Goal: Navigation & Orientation: Find specific page/section

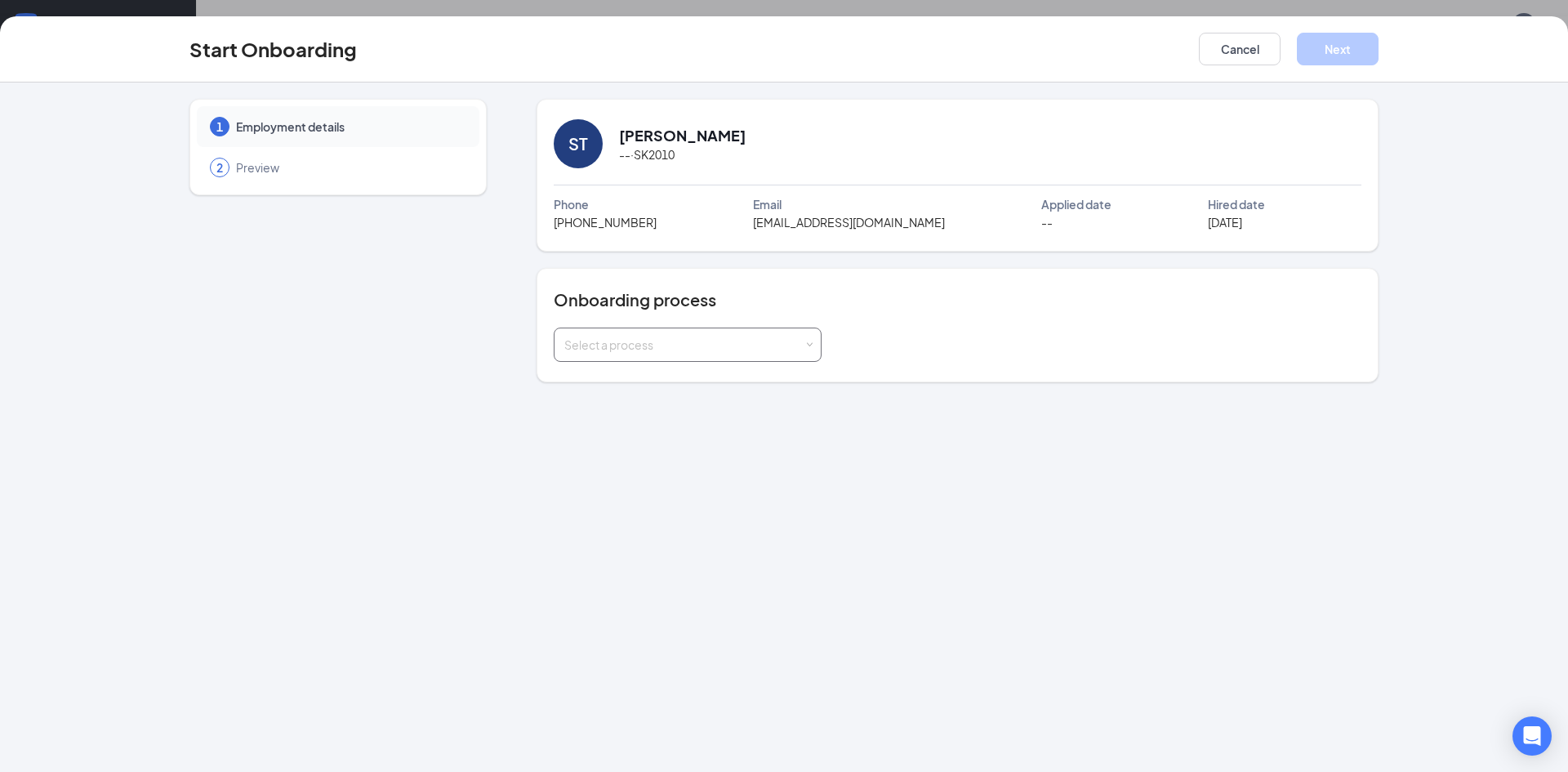
click at [803, 338] on div "Select a process" at bounding box center [684, 345] width 239 height 17
click at [802, 338] on input at bounding box center [688, 344] width 246 height 33
click at [1245, 43] on button "Cancel" at bounding box center [1240, 48] width 82 height 33
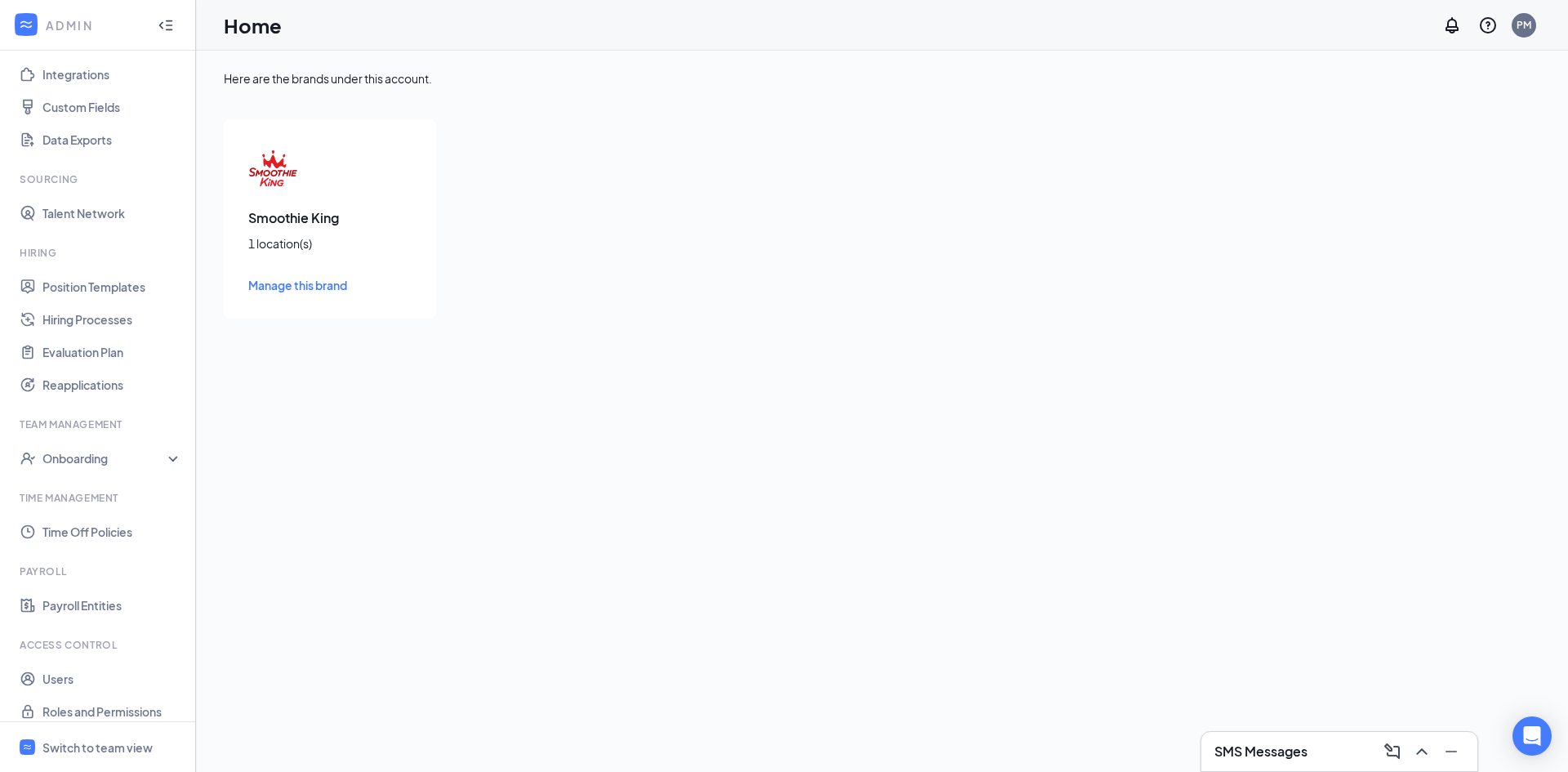
scroll to position [226, 0]
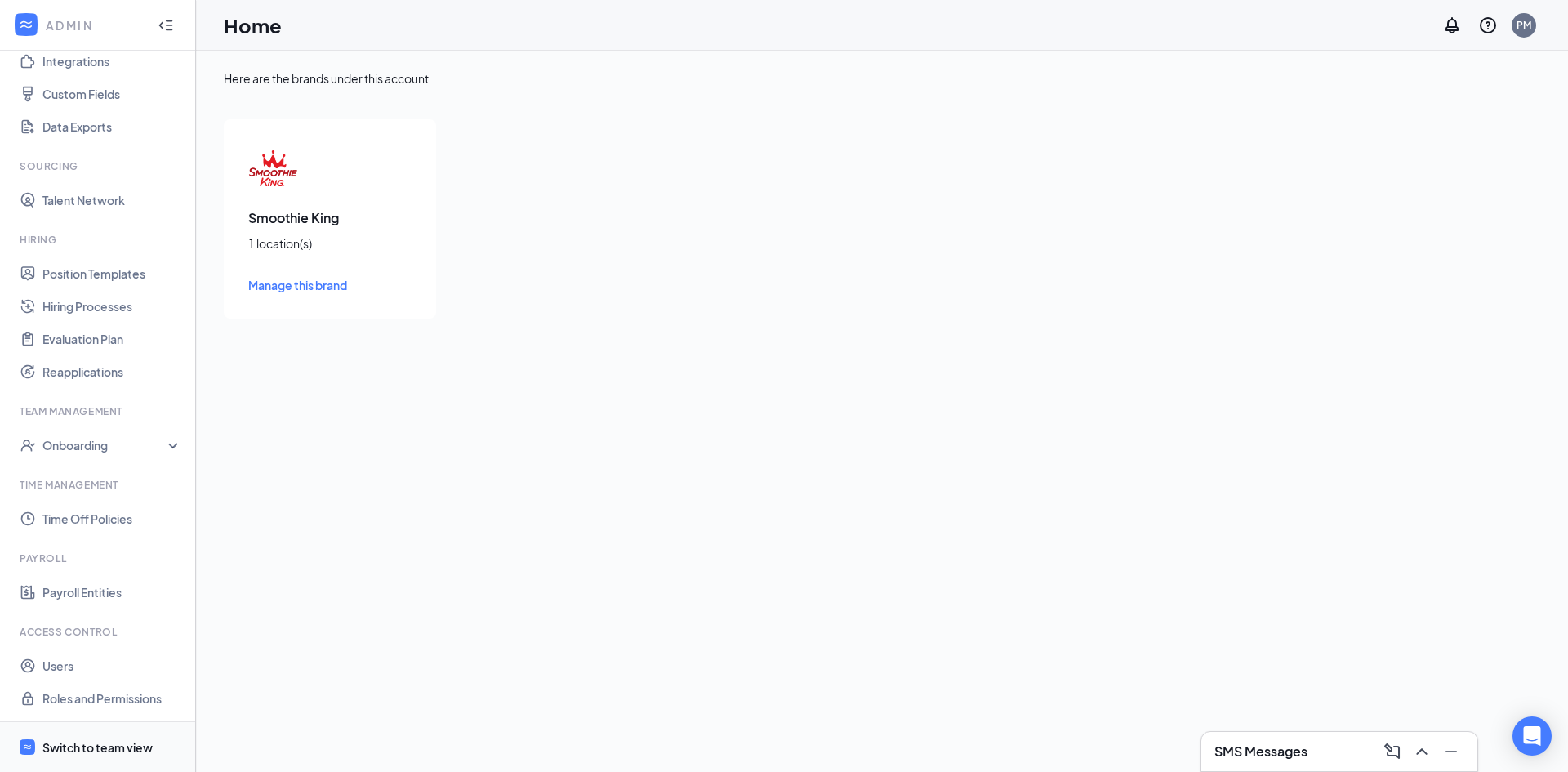
click at [98, 754] on div "Switch to team view" at bounding box center [98, 748] width 110 height 17
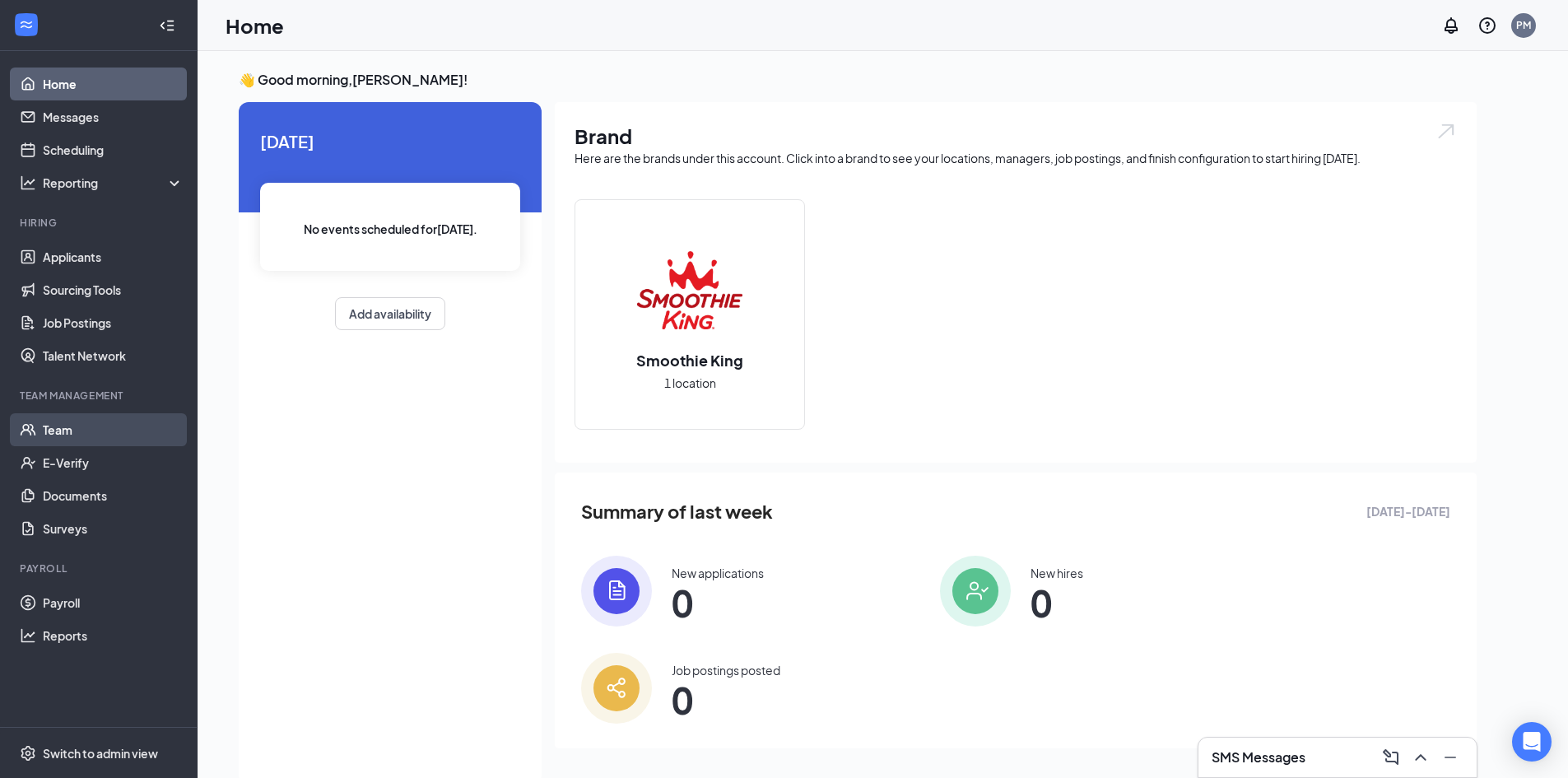
click at [84, 431] on link "Team" at bounding box center [113, 429] width 141 height 33
